Goal: Communication & Community: Answer question/provide support

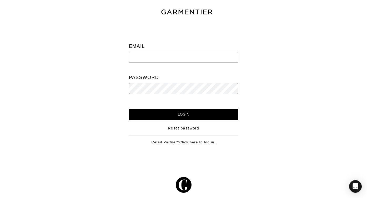
type input "[EMAIL_ADDRESS][DOMAIN_NAME]"
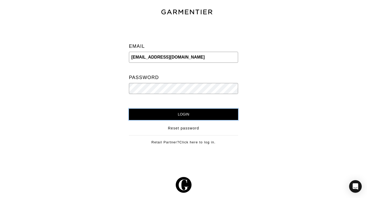
click at [169, 115] on input "Login" at bounding box center [183, 114] width 109 height 11
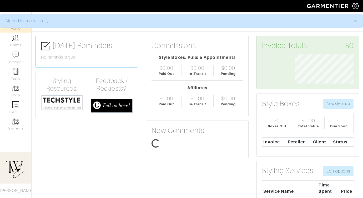
scroll to position [29, 66]
click at [18, 42] on link "Clients" at bounding box center [15, 41] width 31 height 17
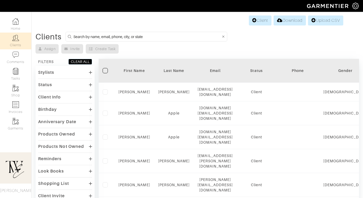
click at [128, 78] on th "First Name" at bounding box center [134, 71] width 40 height 24
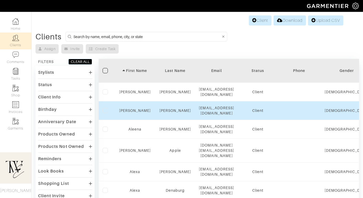
scroll to position [365, 0]
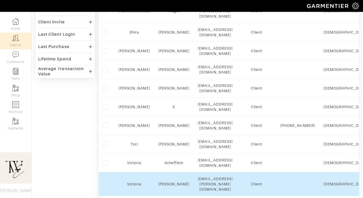
scroll to position [216, 0]
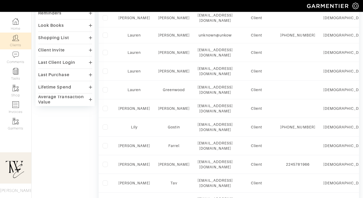
scroll to position [370, 0]
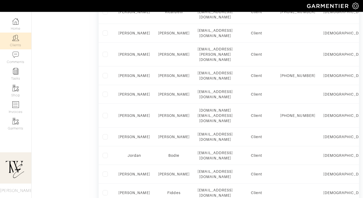
scroll to position [261, 0]
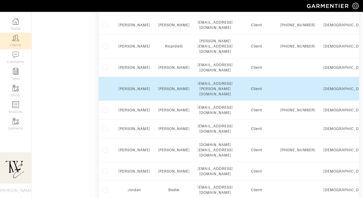
click at [135, 77] on td "Jasmine" at bounding box center [134, 89] width 40 height 24
click at [135, 87] on link "Jasmine" at bounding box center [134, 89] width 32 height 4
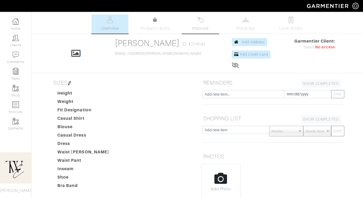
click at [201, 30] on span "Invoices" at bounding box center [200, 28] width 16 height 6
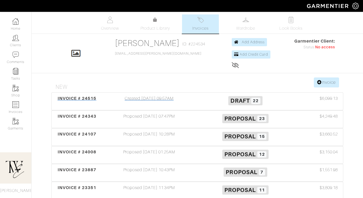
click at [84, 100] on span "INVOICE # 24515" at bounding box center [77, 98] width 39 height 5
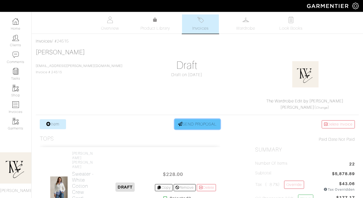
click at [202, 125] on link "SEND PROPOSAL" at bounding box center [198, 124] width 46 height 10
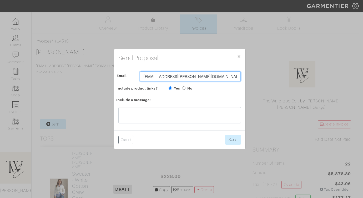
click at [161, 79] on input "[EMAIL_ADDRESS][PERSON_NAME][DOMAIN_NAME]" at bounding box center [190, 77] width 101 height 10
type input "twebyregan@gmail.com"
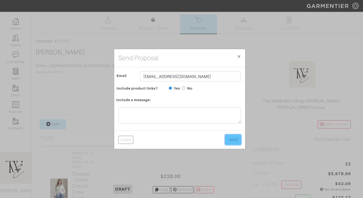
click at [233, 140] on button "Send" at bounding box center [233, 140] width 16 height 10
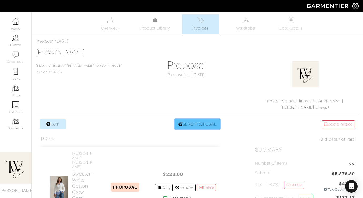
click at [197, 126] on link "SEND PROPOSAL" at bounding box center [198, 124] width 46 height 10
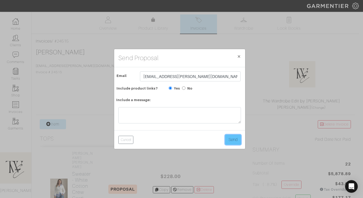
click at [229, 140] on button "Send" at bounding box center [233, 140] width 16 height 10
